Goal: Task Accomplishment & Management: Use online tool/utility

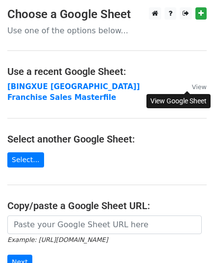
click at [183, 92] on div "View Google Sheet" at bounding box center [178, 101] width 64 height 21
click at [192, 88] on small "View" at bounding box center [199, 86] width 15 height 7
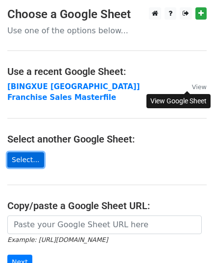
click at [28, 152] on link "Select..." at bounding box center [25, 159] width 37 height 15
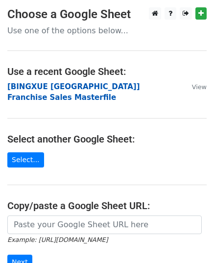
click at [84, 90] on strong "[BINGXUE [GEOGRAPHIC_DATA]] Franchise Sales Masterfile" at bounding box center [73, 92] width 133 height 20
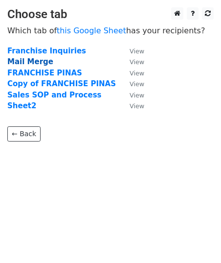
click at [25, 62] on strong "Mail Merge" at bounding box center [30, 61] width 46 height 9
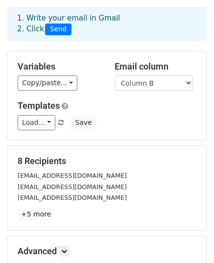
scroll to position [53, 0]
